Goal: Check status: Check status

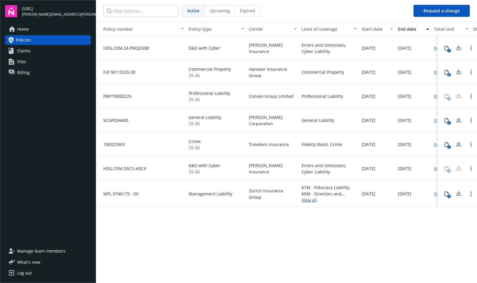
scroll to position [0, 81]
